Goal: Task Accomplishment & Management: Use online tool/utility

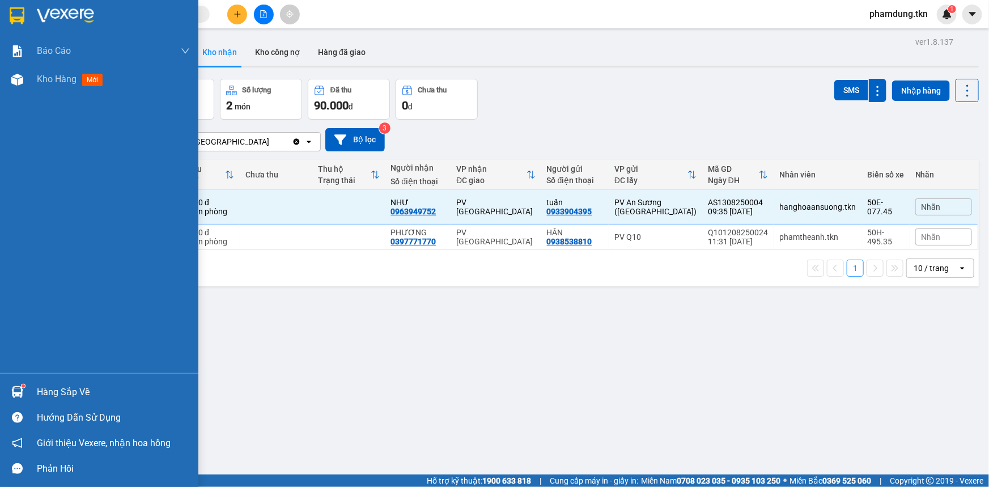
click at [46, 393] on div "Hàng sắp về" at bounding box center [113, 392] width 153 height 17
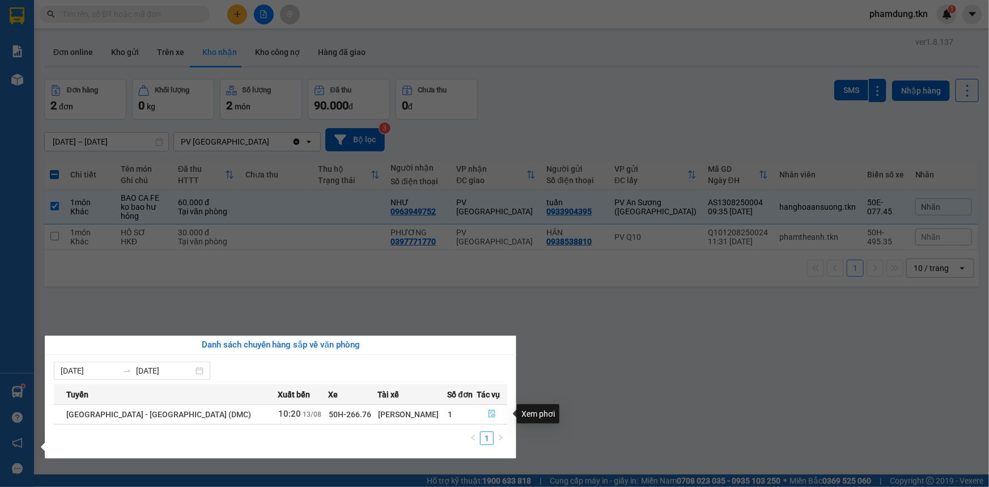
click at [488, 410] on icon "file-done" at bounding box center [491, 414] width 7 height 8
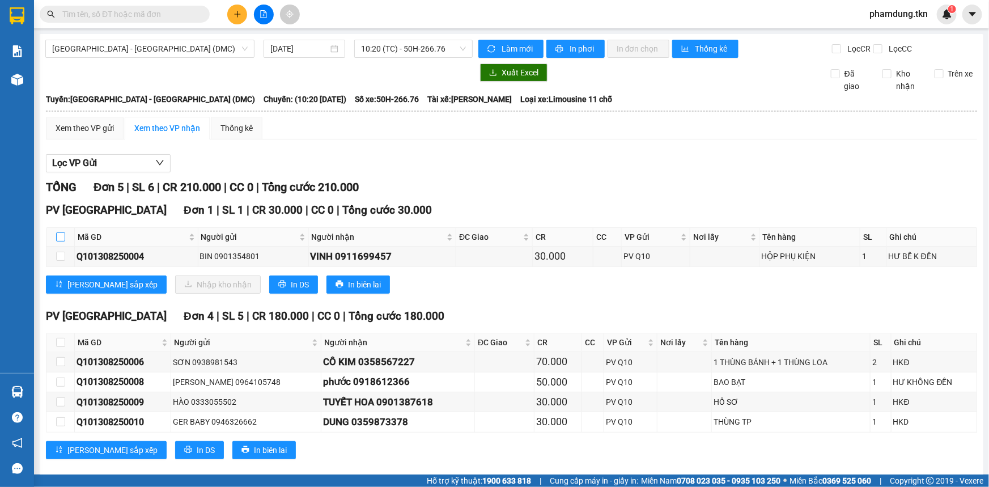
click at [62, 231] on label at bounding box center [60, 237] width 9 height 12
click at [62, 232] on input "checkbox" at bounding box center [60, 236] width 9 height 9
checkbox input "true"
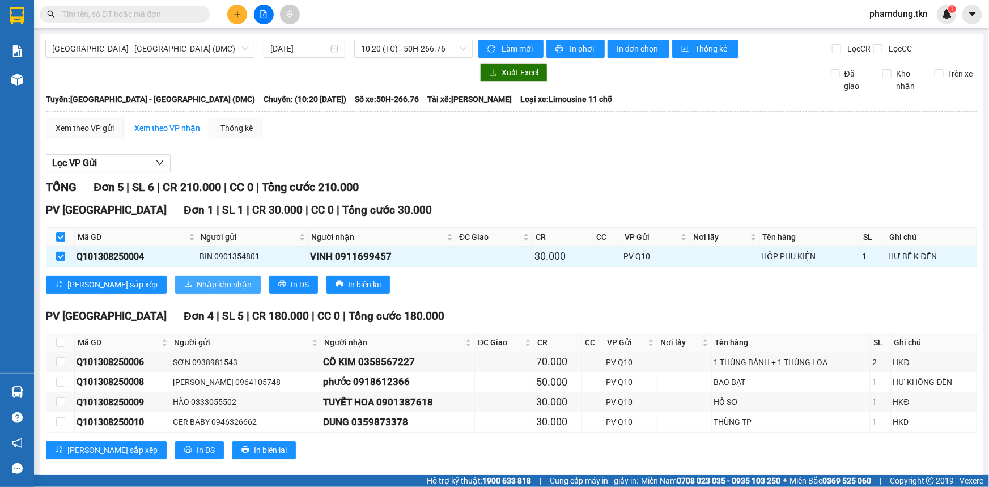
click at [197, 281] on span "Nhập kho nhận" at bounding box center [224, 284] width 55 height 12
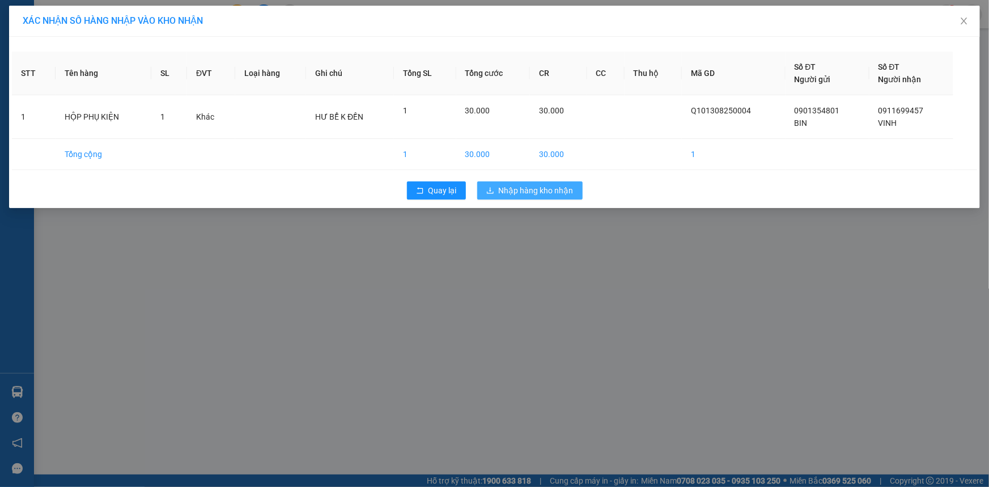
click at [535, 187] on span "Nhập hàng kho nhận" at bounding box center [536, 190] width 75 height 12
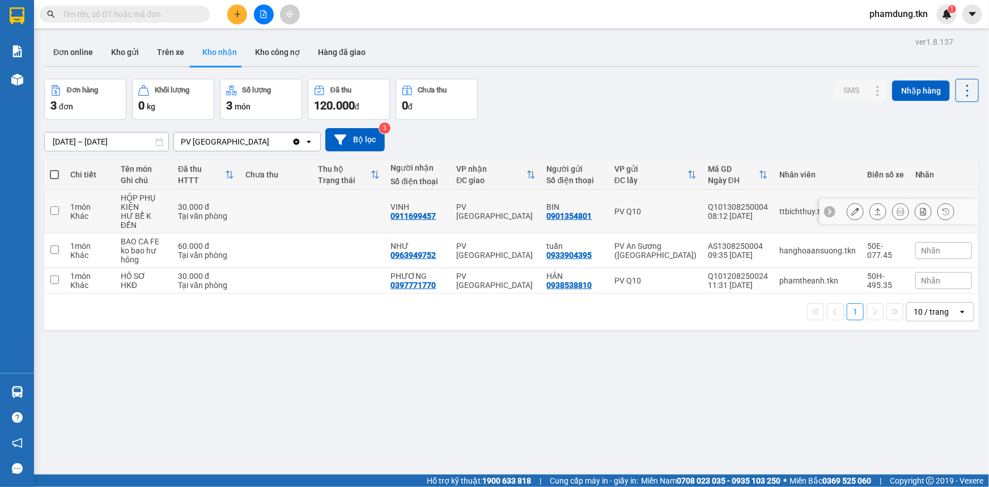
click at [54, 206] on input "checkbox" at bounding box center [54, 210] width 8 height 8
checkbox input "true"
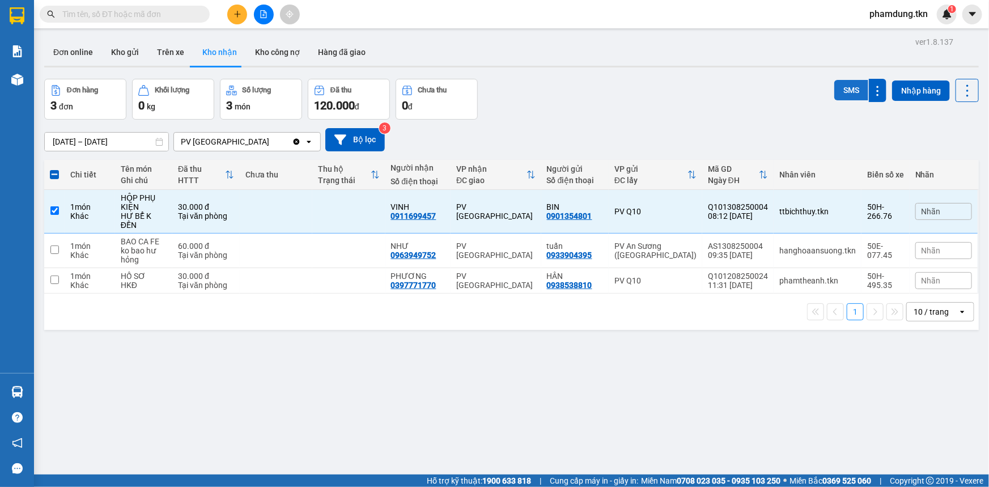
click at [844, 91] on button "SMS" at bounding box center [851, 90] width 34 height 20
